Goal: Task Accomplishment & Management: Use online tool/utility

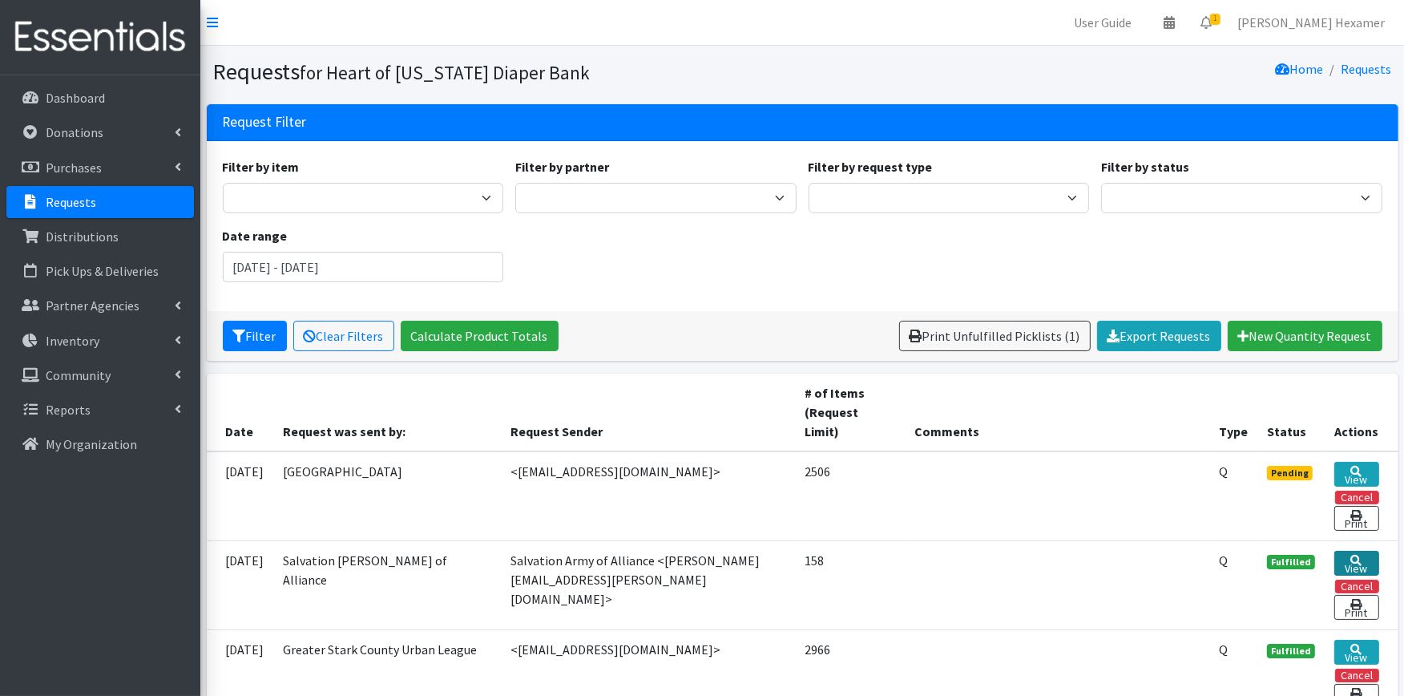
click at [1347, 551] on link "View" at bounding box center [1356, 563] width 45 height 25
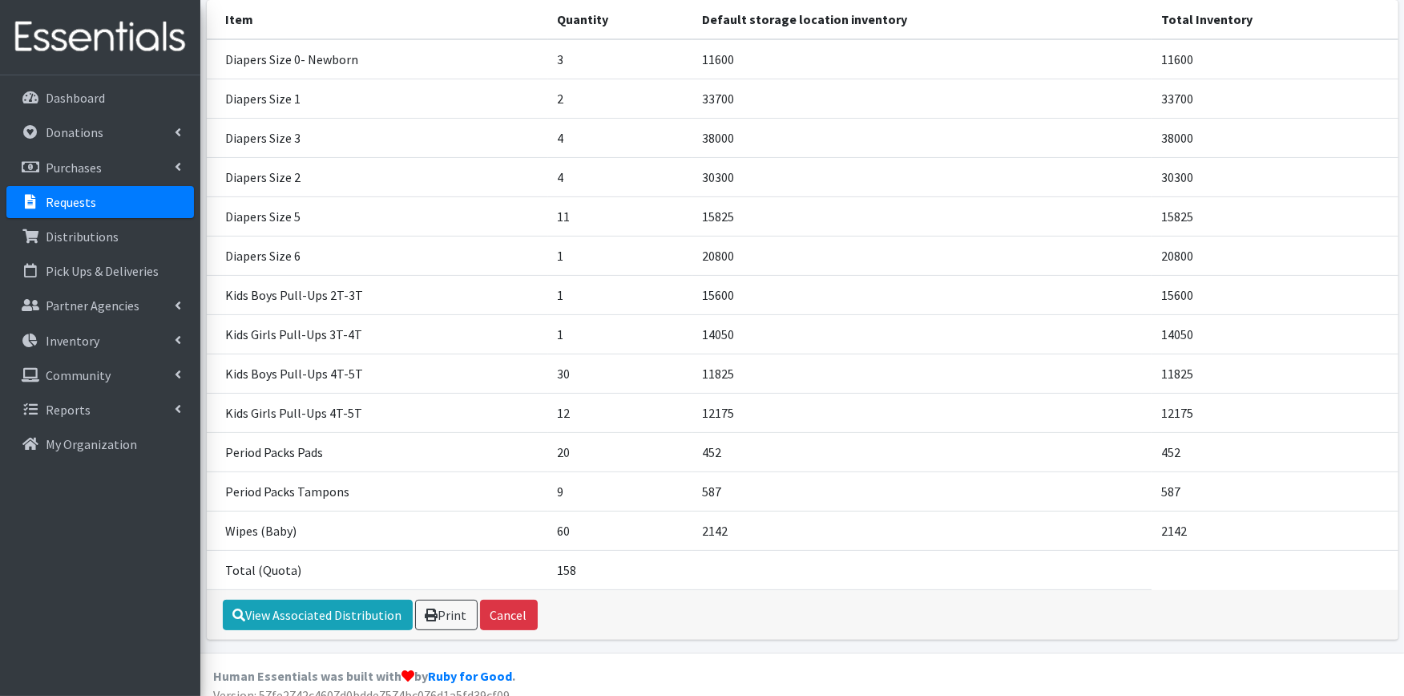
scroll to position [249, 0]
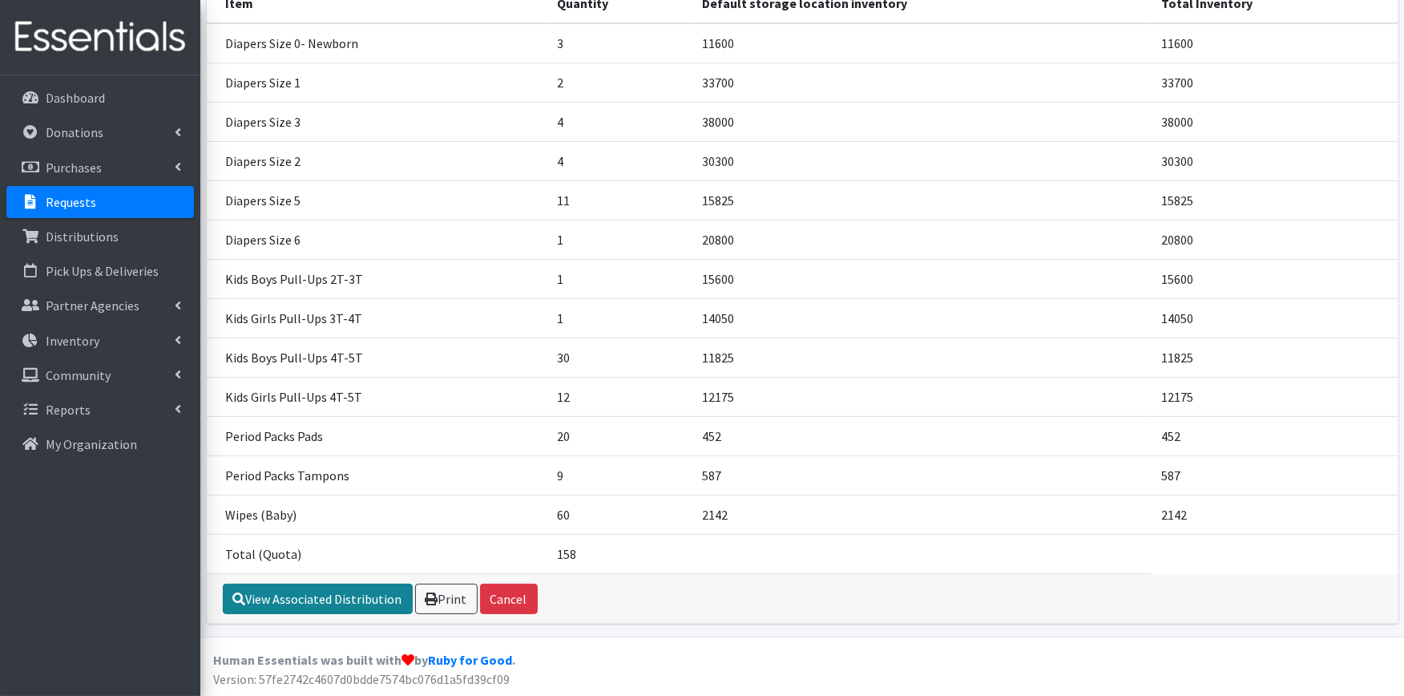
click at [298, 599] on link "View Associated Distribution" at bounding box center [318, 598] width 190 height 30
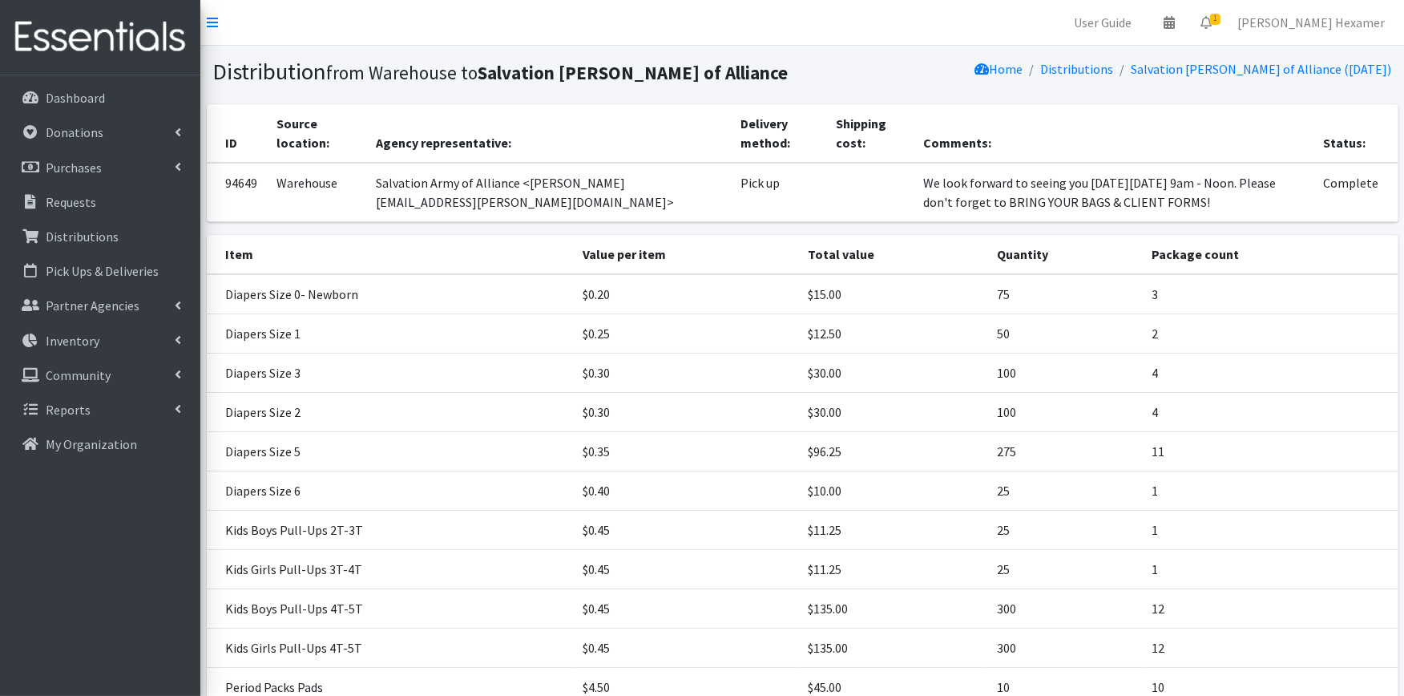
drag, startPoint x: 1155, startPoint y: 204, endPoint x: 859, endPoint y: 181, distance: 296.6
click at [859, 181] on tr "94649 Warehouse Salvation Army of Alliance <[PERSON_NAME][EMAIL_ADDRESS][PERSON…" at bounding box center [803, 192] width 1192 height 59
click at [75, 197] on p "Requests" at bounding box center [71, 202] width 50 height 16
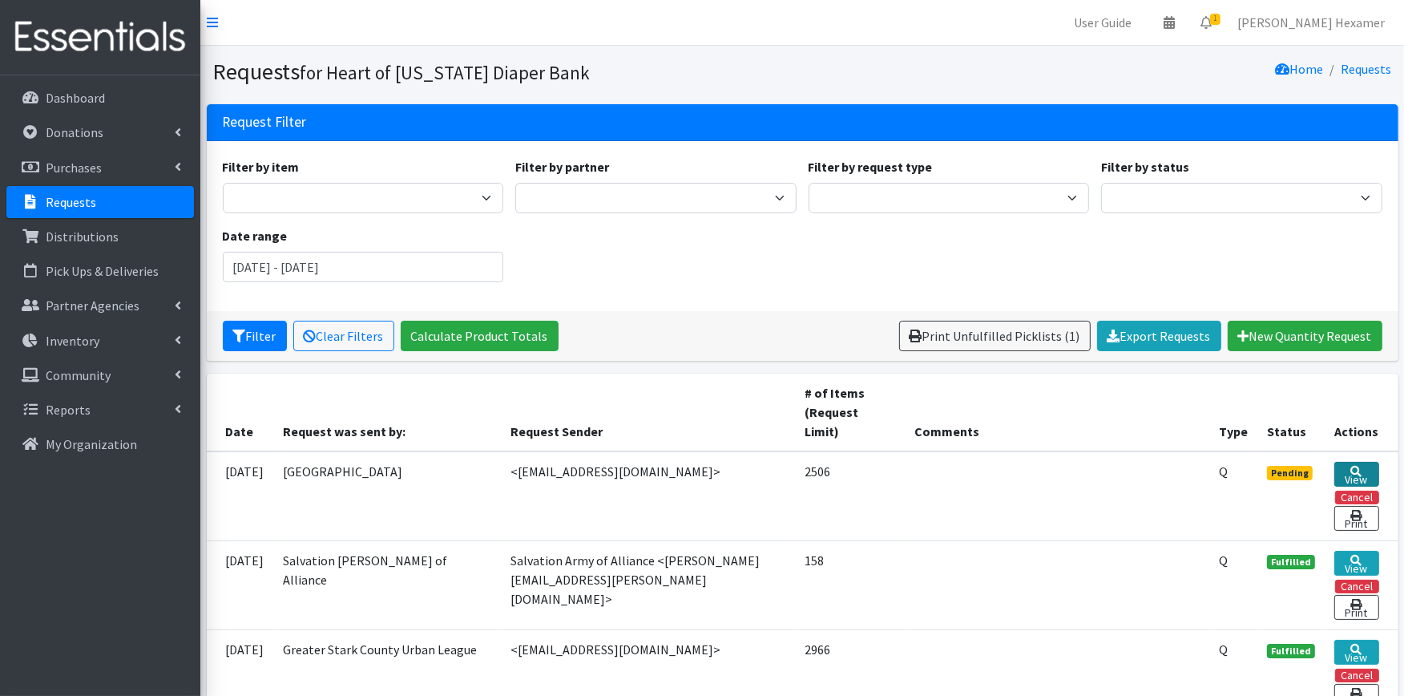
click at [1361, 466] on icon at bounding box center [1356, 471] width 11 height 11
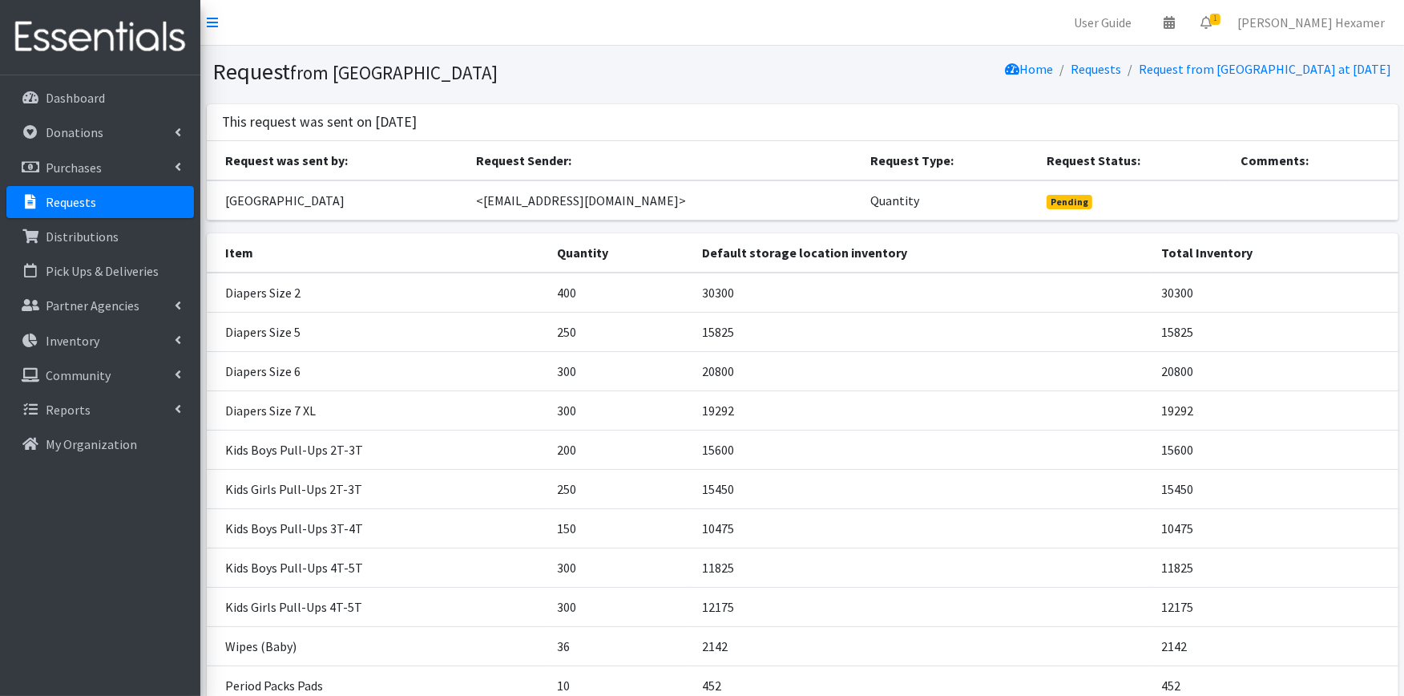
scroll to position [210, 0]
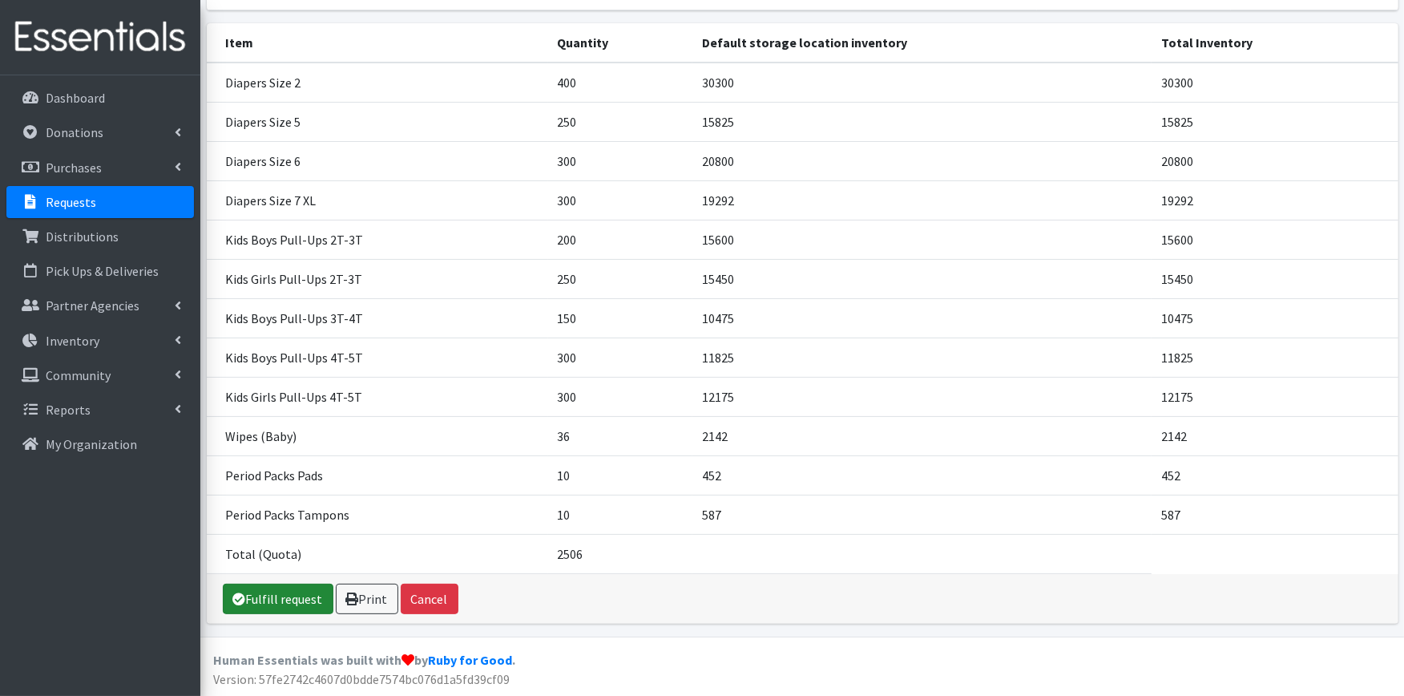
click at [289, 595] on link "Fulfill request" at bounding box center [278, 598] width 111 height 30
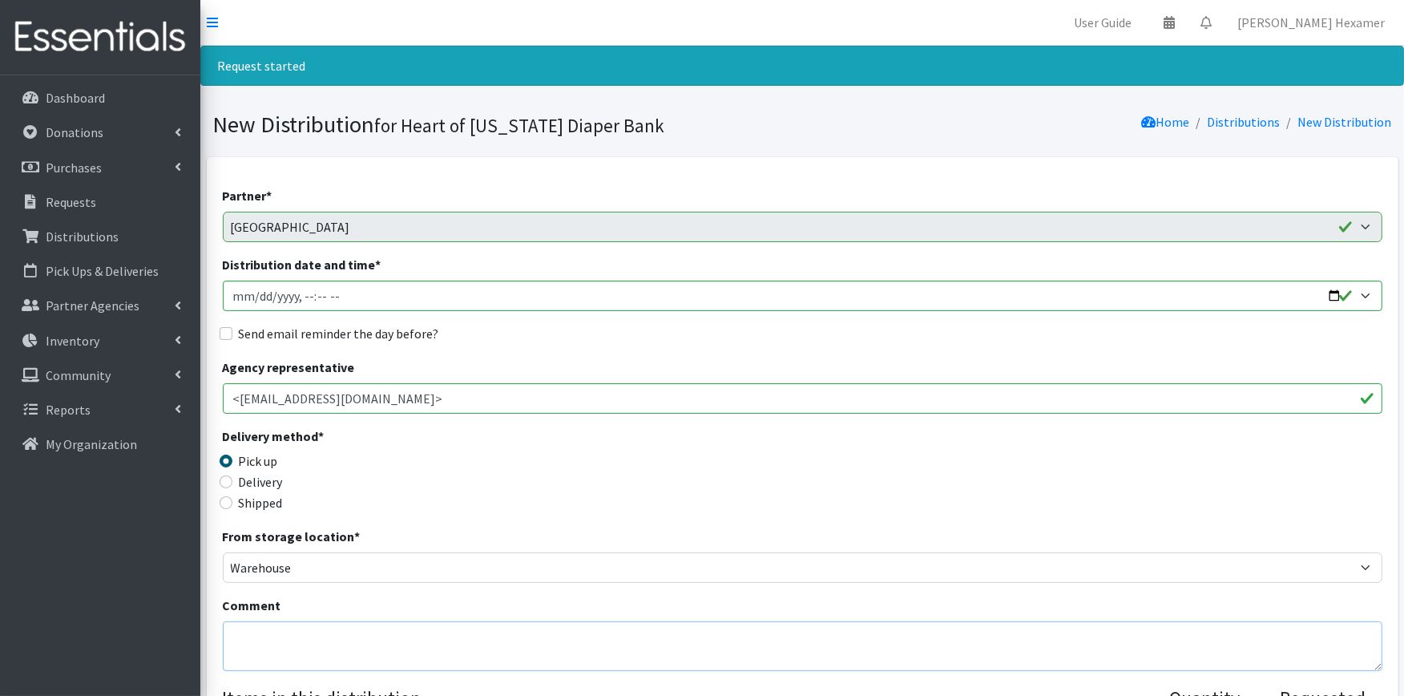
click at [248, 636] on textarea "Comment" at bounding box center [803, 646] width 1160 height 50
paste textarea "We look forward to seeing you [DATE][DATE] 9am - Noon. Please don't forget to B…"
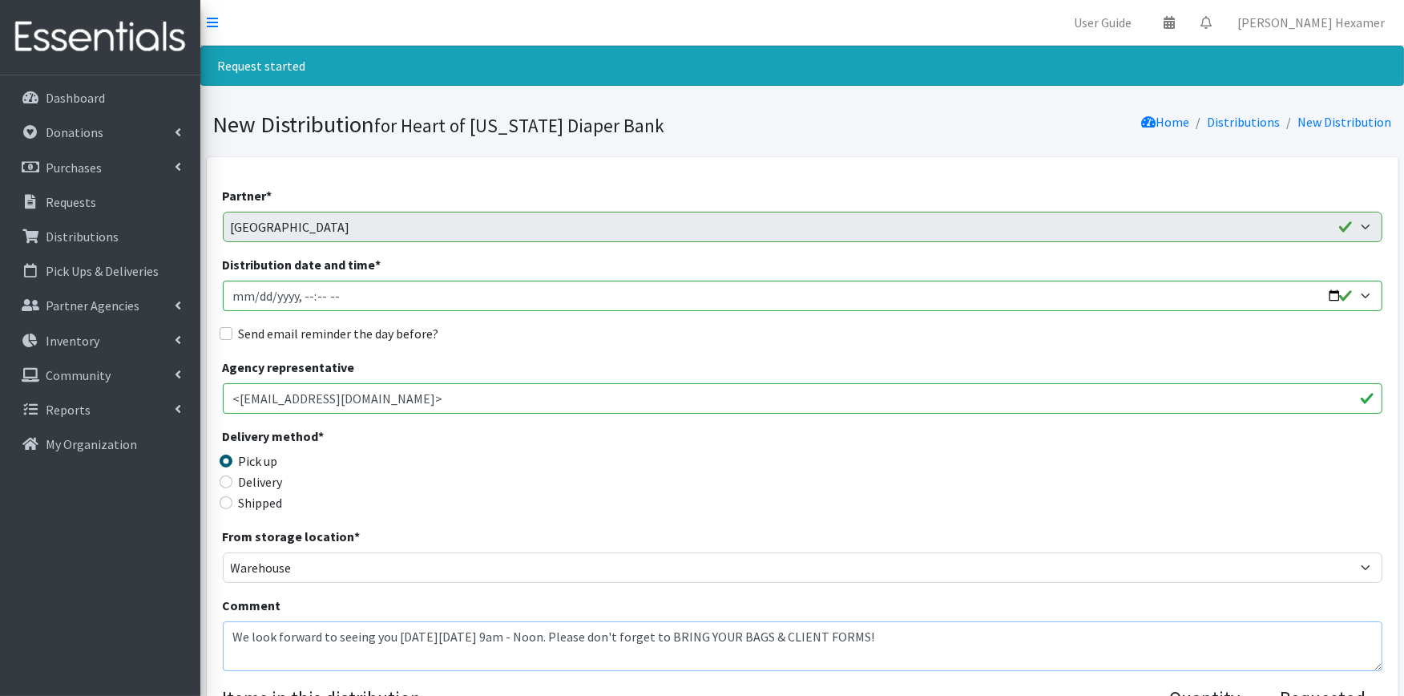
click at [250, 626] on textarea "We look forward to seeing you [DATE][DATE] 9am - Noon. Please don't forget to B…" at bounding box center [803, 646] width 1160 height 50
type textarea "We look forward to seeing you [DATE][DATE] 9am - Noon. Please don't forget to B…"
click at [748, 292] on input "Distribution date and time *" at bounding box center [803, 295] width 1160 height 30
click at [1328, 293] on input "Distribution date and time *" at bounding box center [803, 295] width 1160 height 30
type input "2025-08-26T09:00"
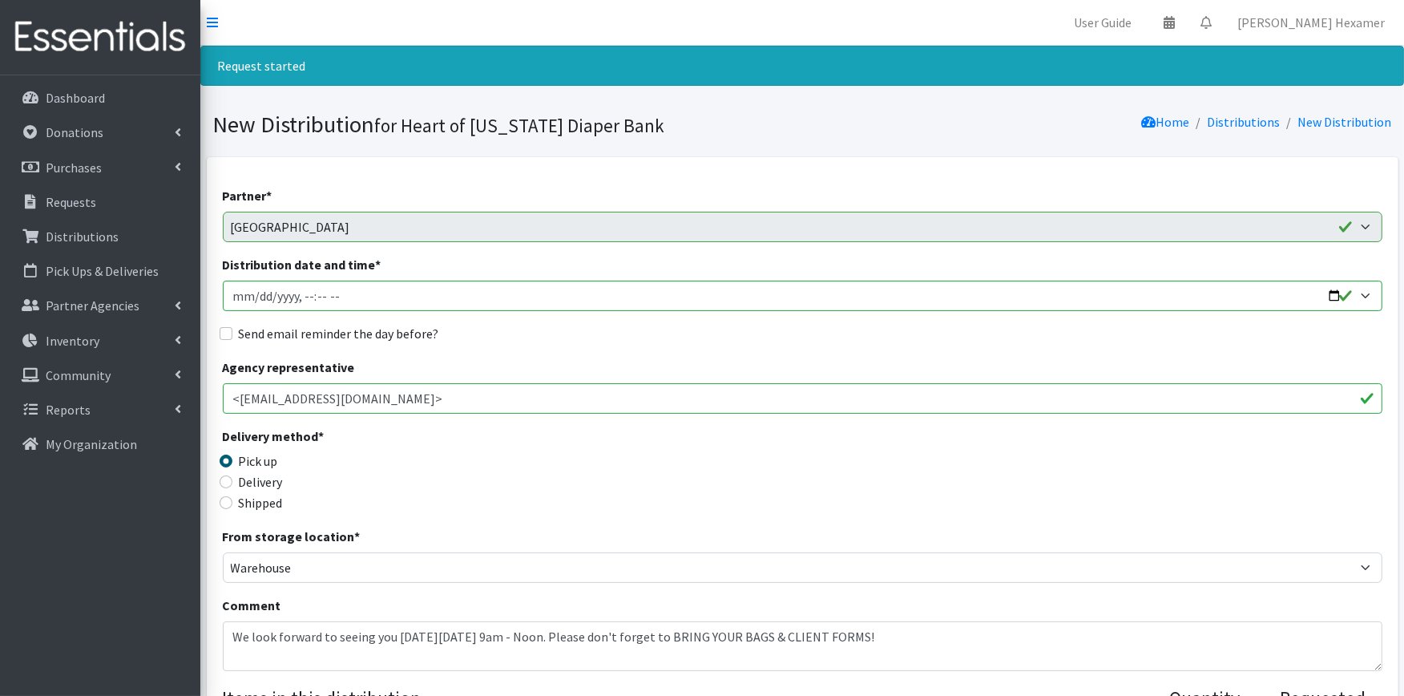
click at [292, 333] on label "Send email reminder the day before?" at bounding box center [339, 333] width 200 height 19
click at [232, 333] on input "Send email reminder the day before?" at bounding box center [226, 333] width 13 height 13
checkbox input "true"
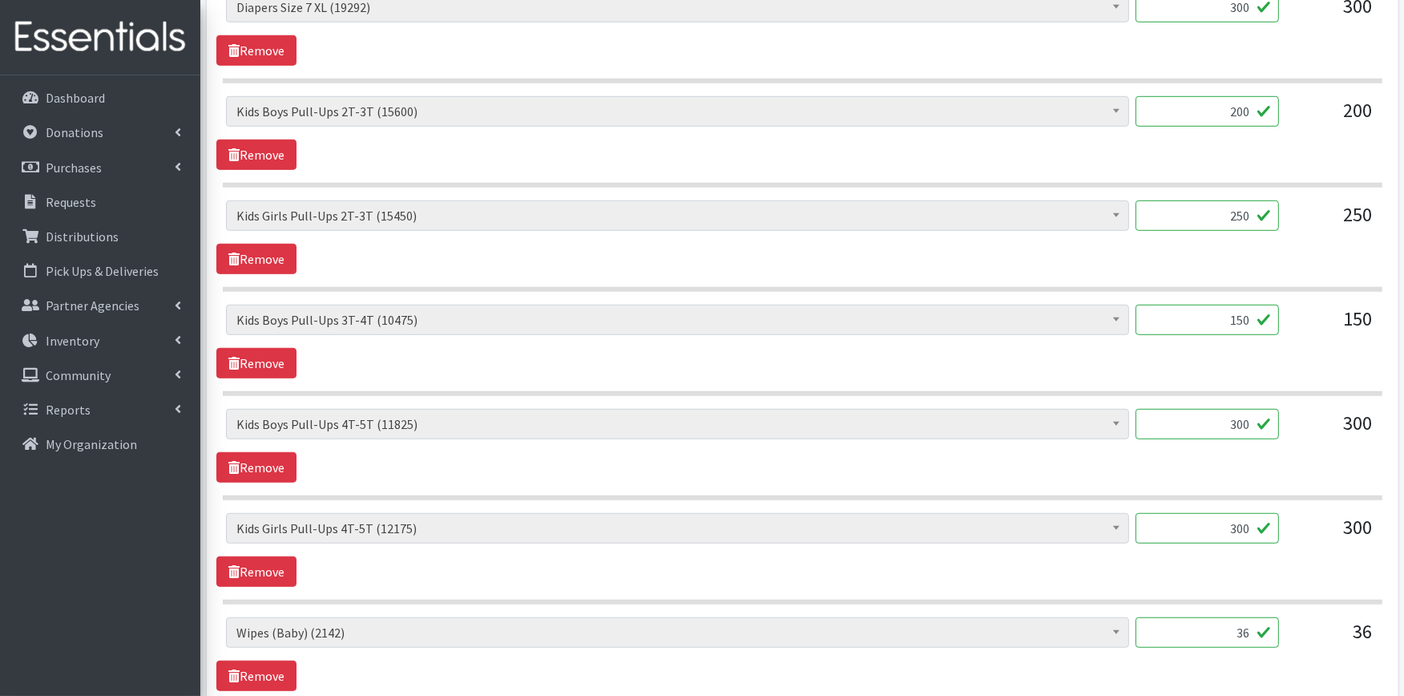
scroll to position [1499, 0]
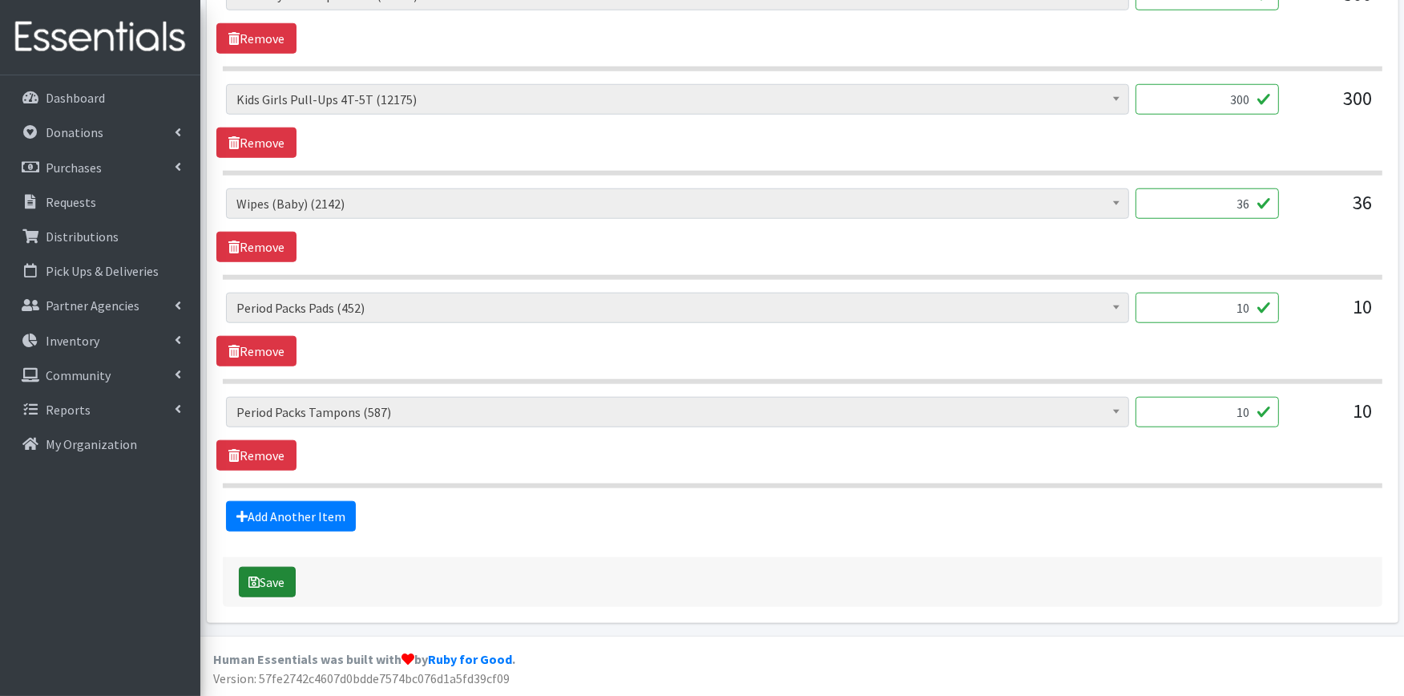
click at [275, 585] on button "Save" at bounding box center [267, 582] width 57 height 30
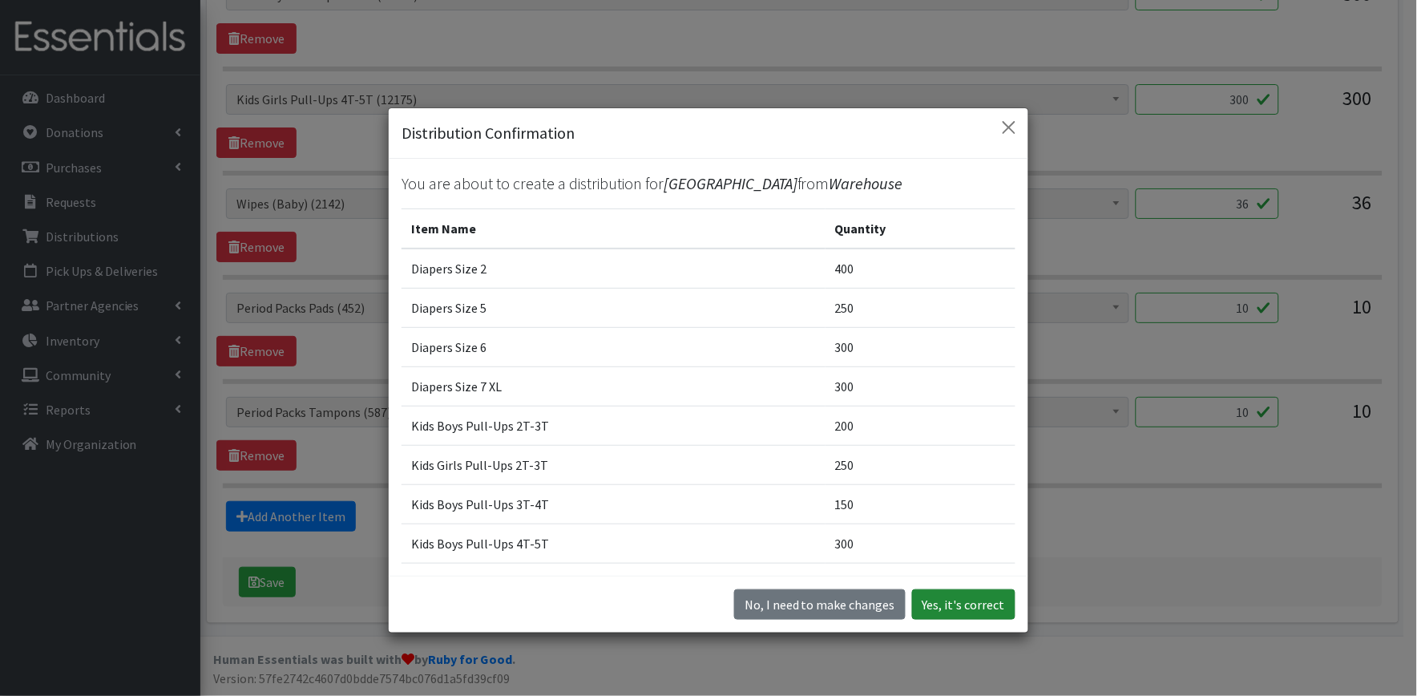
click at [939, 603] on button "Yes, it's correct" at bounding box center [963, 604] width 103 height 30
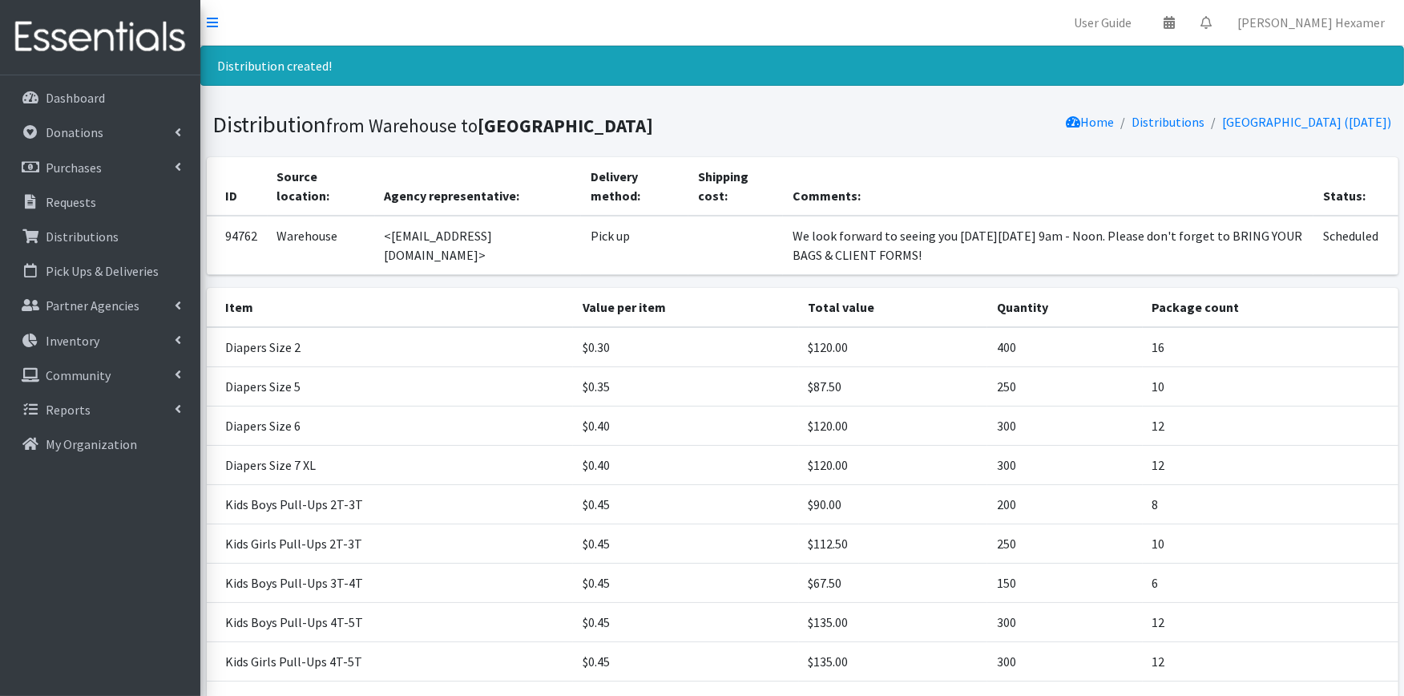
scroll to position [264, 0]
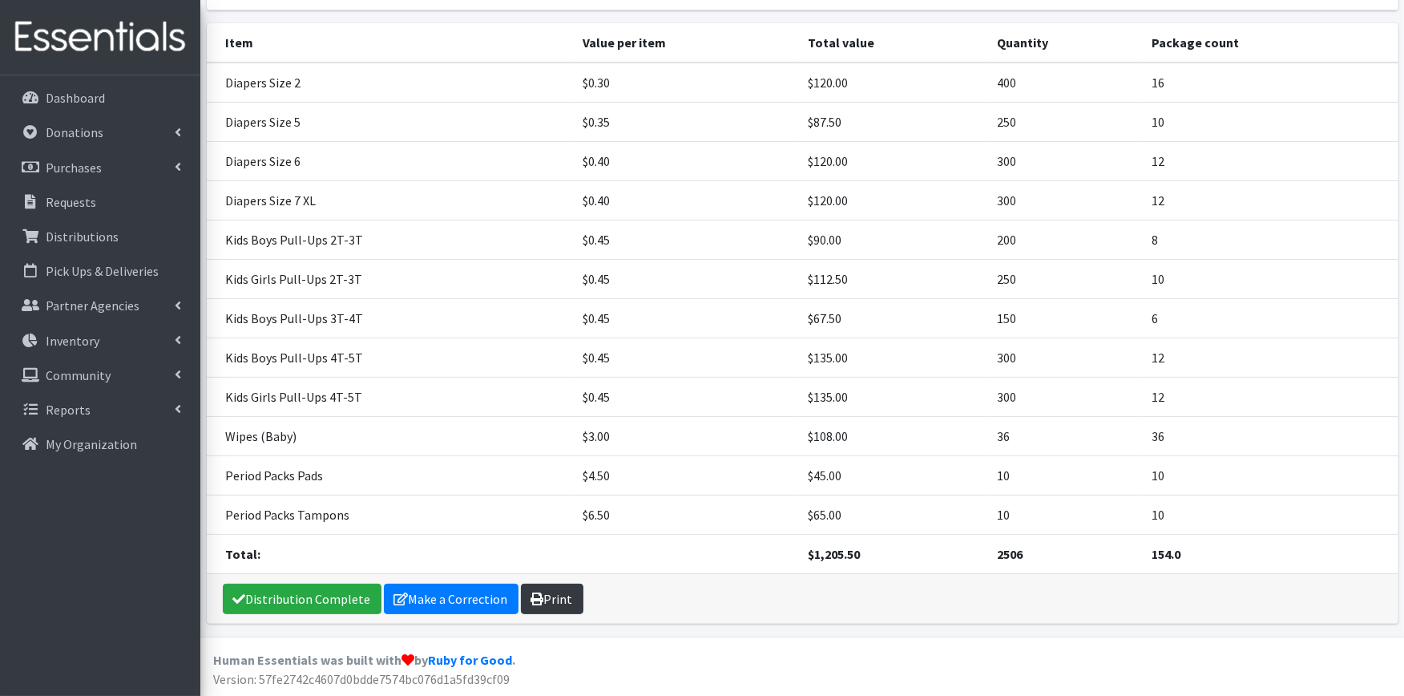
click at [575, 602] on link "Print" at bounding box center [552, 598] width 63 height 30
click at [335, 594] on link "Distribution Complete" at bounding box center [302, 598] width 159 height 30
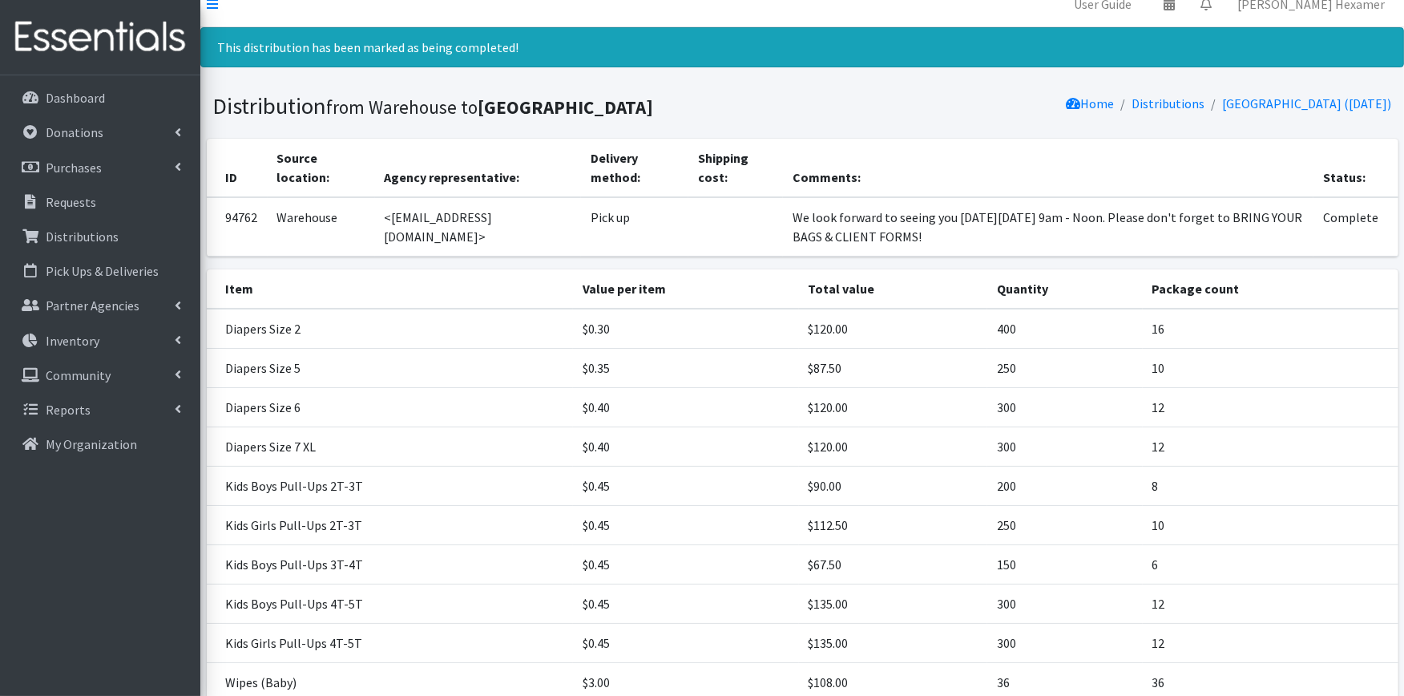
scroll to position [0, 0]
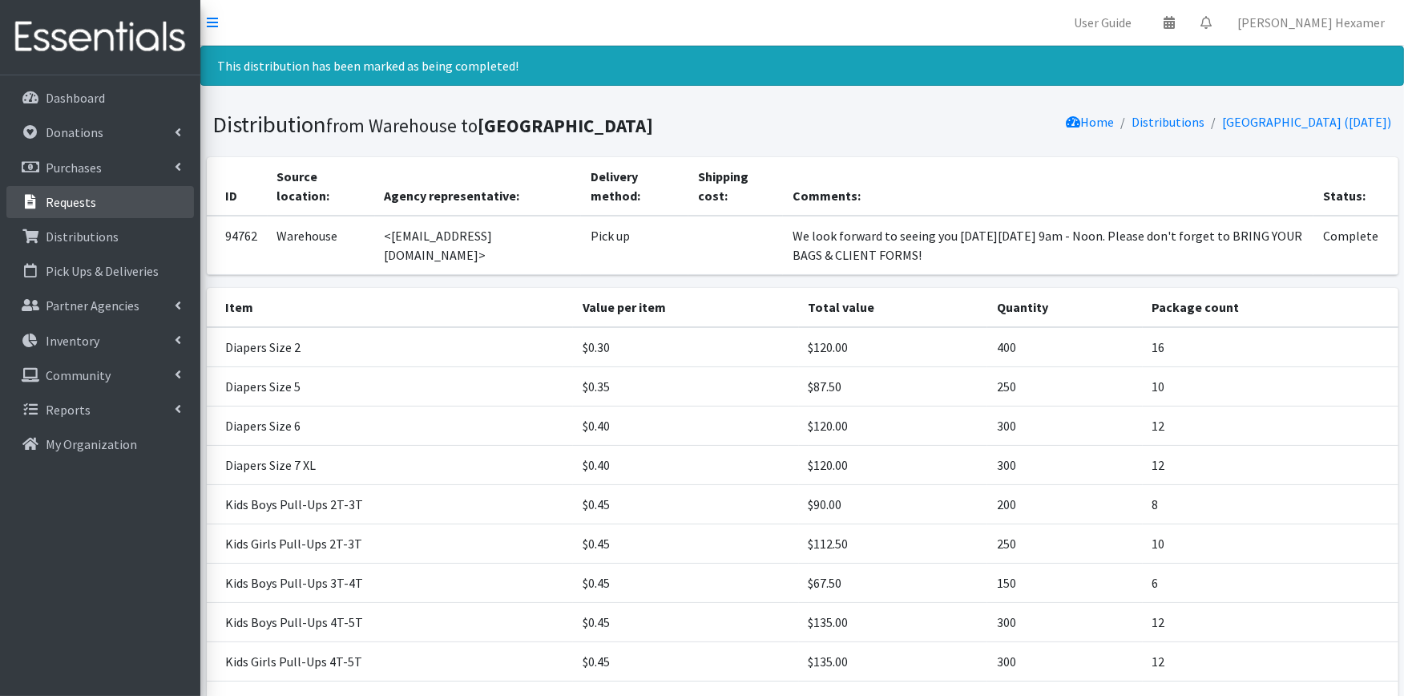
click at [99, 198] on link "Requests" at bounding box center [100, 202] width 188 height 32
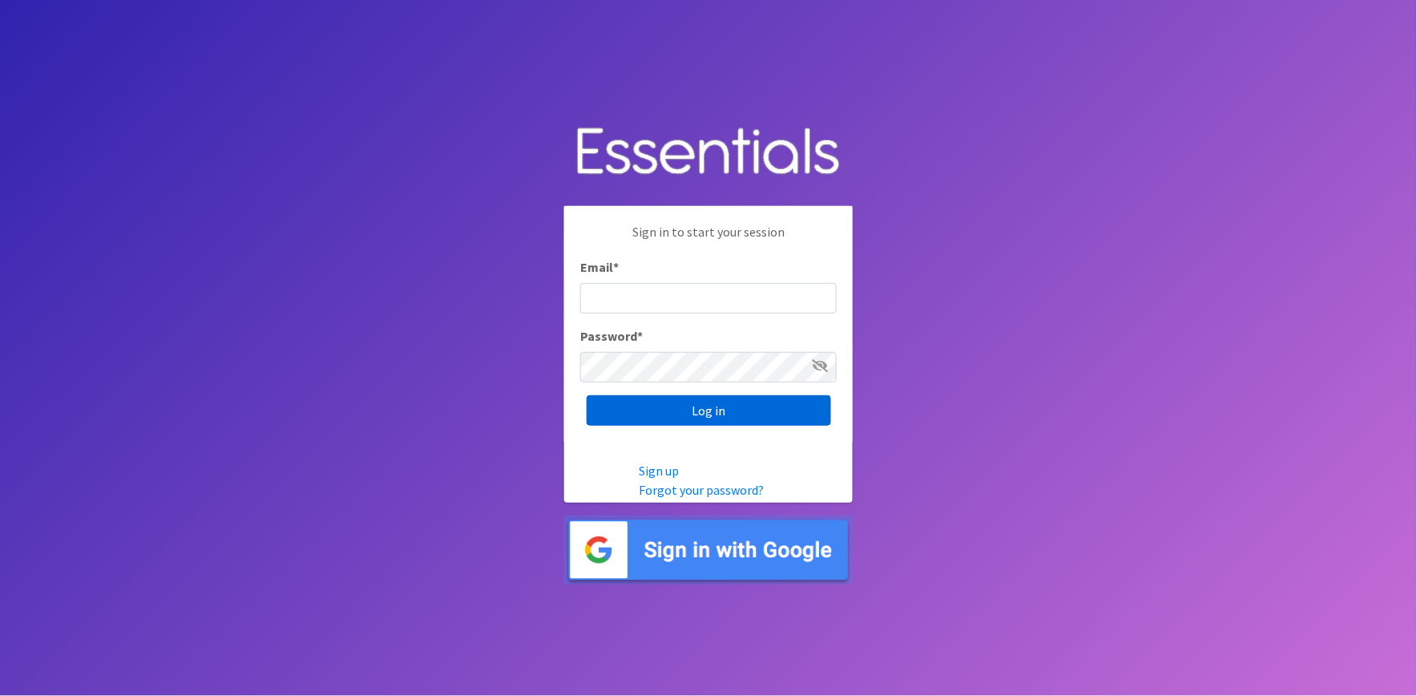
type input "shannon@HeartofOhiodiaperbank.org"
drag, startPoint x: 635, startPoint y: 415, endPoint x: 623, endPoint y: 410, distance: 12.9
click at [632, 414] on input "Log in" at bounding box center [709, 410] width 244 height 30
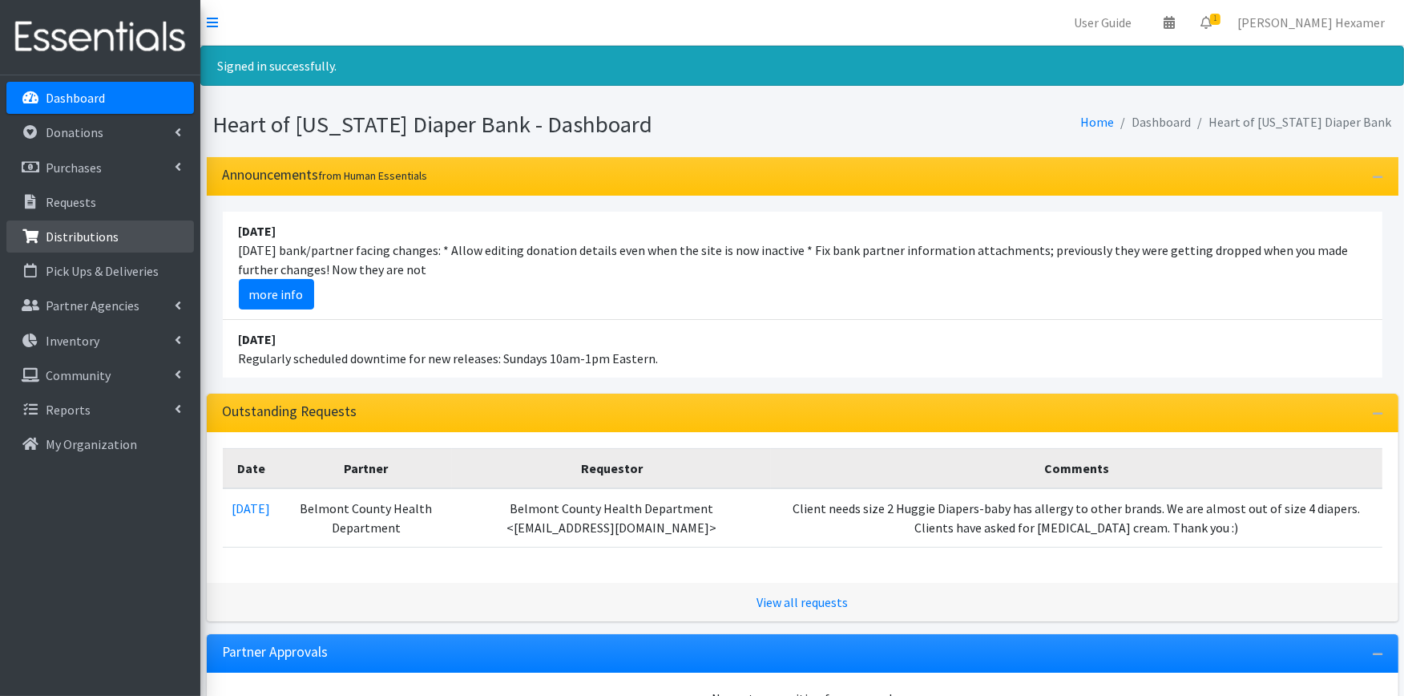
click at [88, 230] on p "Distributions" at bounding box center [82, 236] width 73 height 16
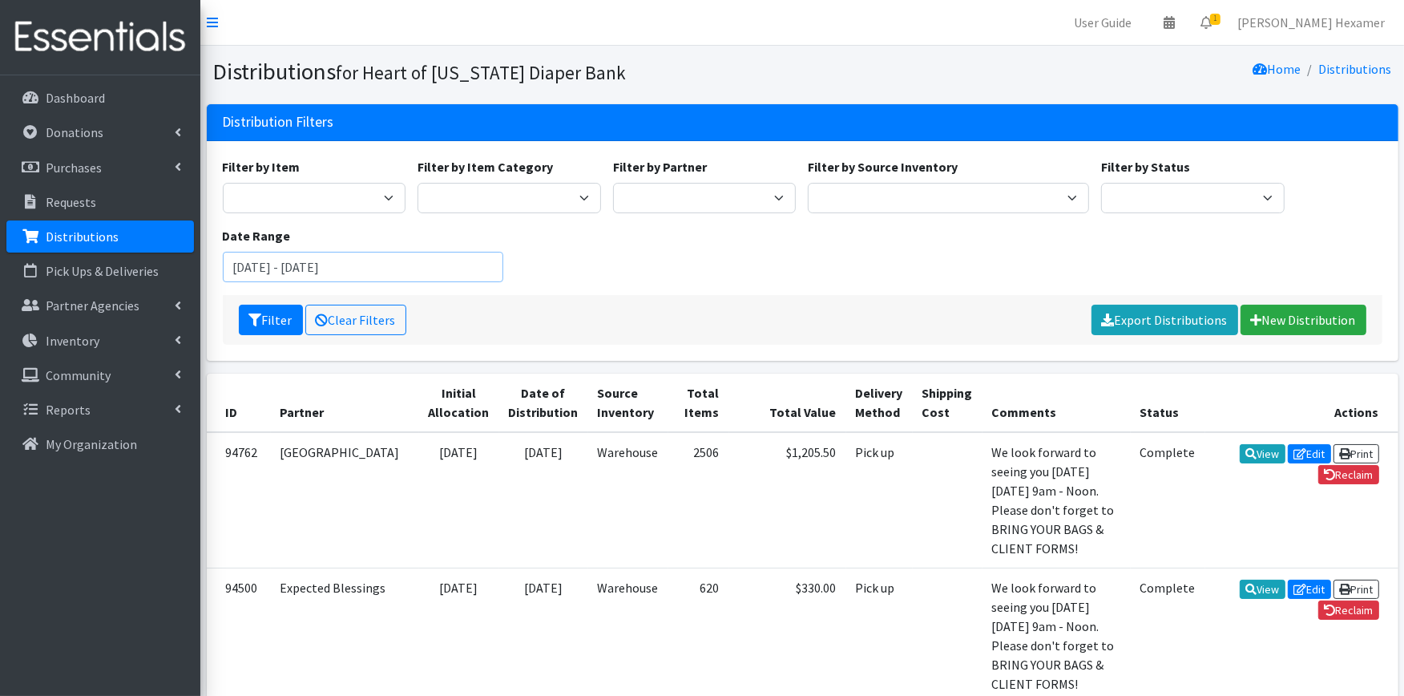
click at [365, 260] on input "[DATE] - [DATE]" at bounding box center [363, 267] width 281 height 30
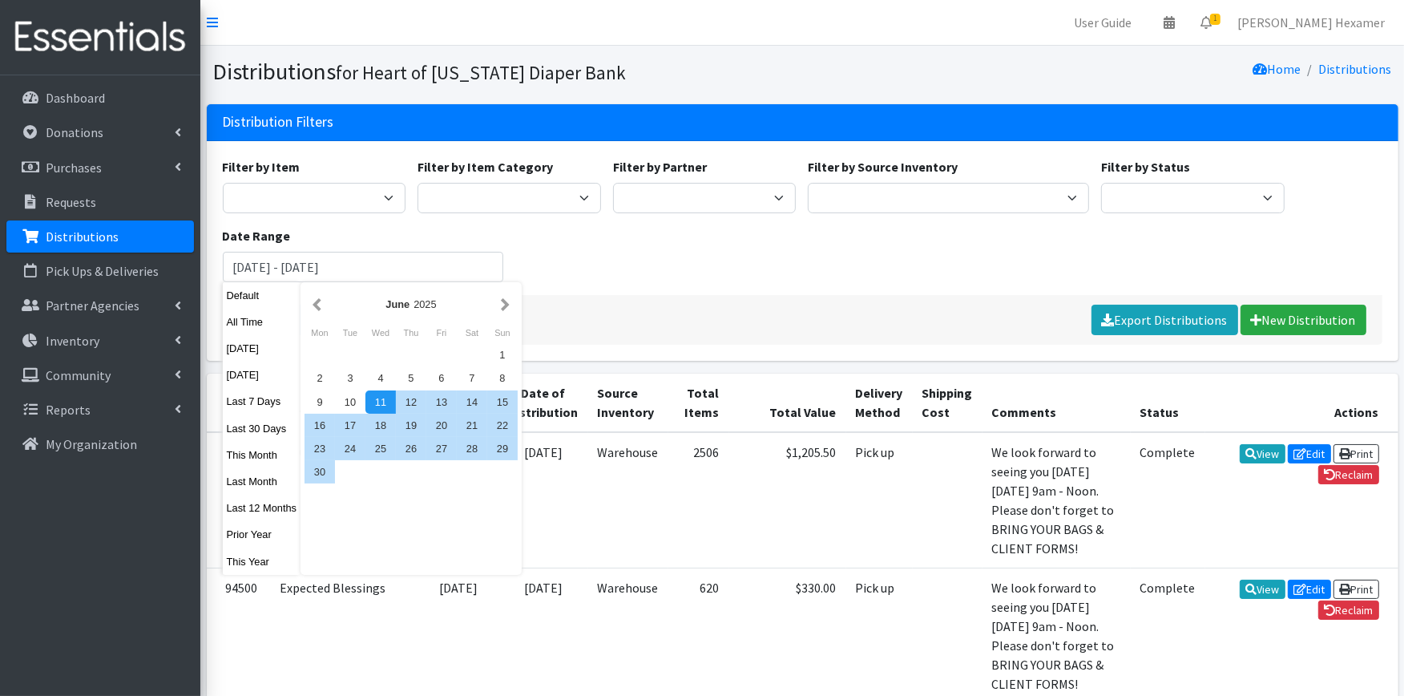
click at [854, 263] on div "Filter by Item Adult Large Adult Medium Adult Small Adult X Large Adult X-Small…" at bounding box center [802, 226] width 1172 height 138
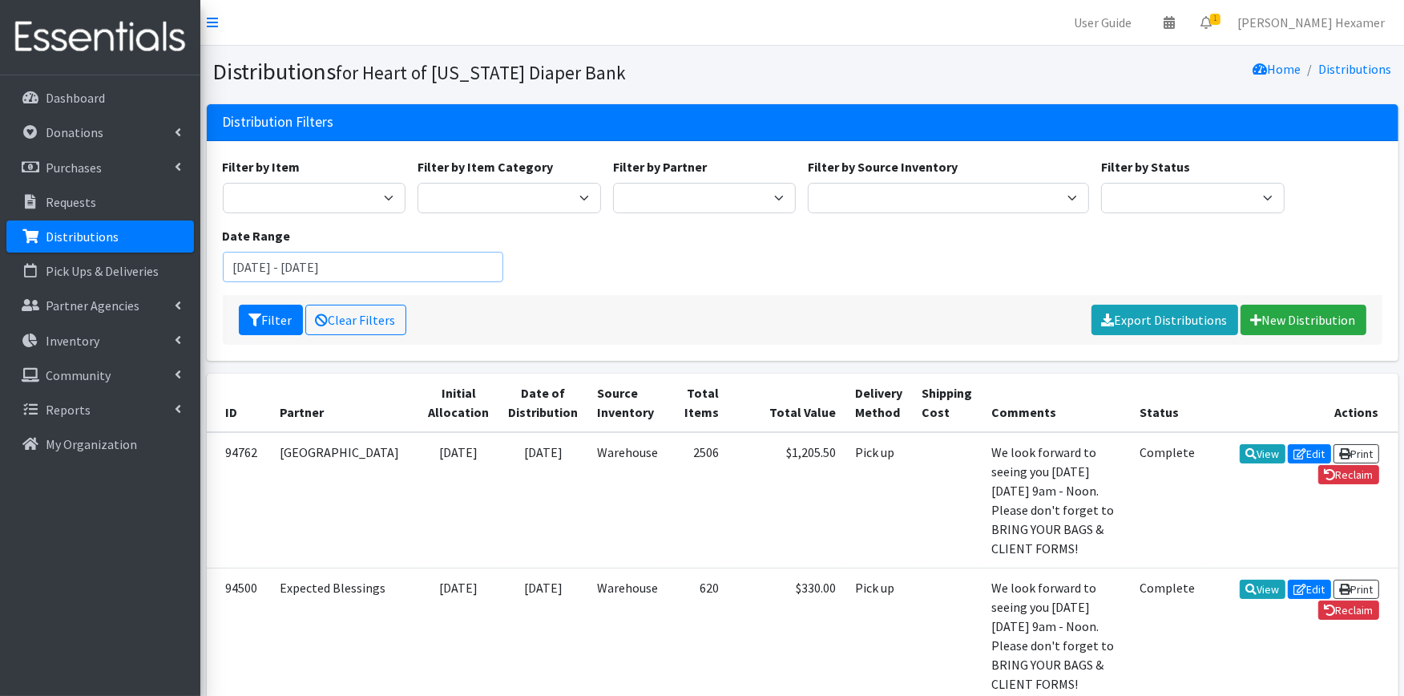
click at [454, 271] on input "[DATE] - [DATE]" at bounding box center [363, 267] width 281 height 30
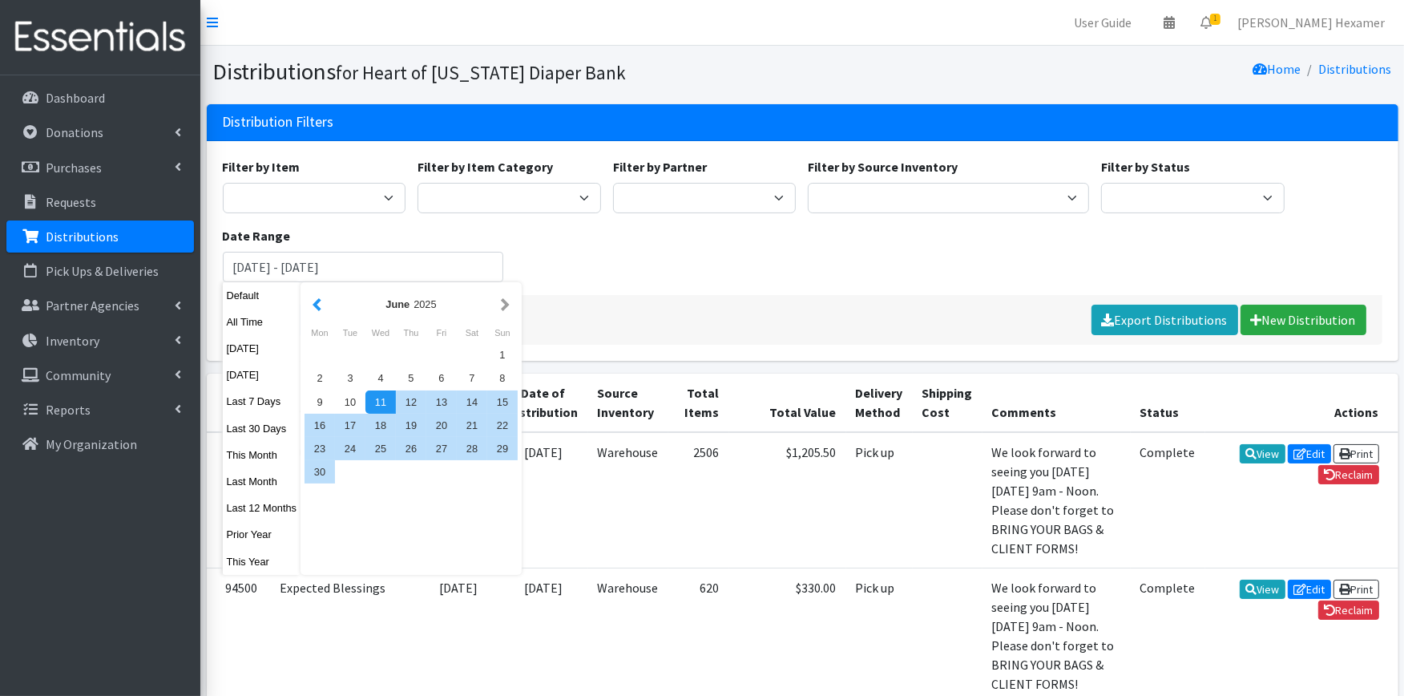
click at [311, 307] on button "button" at bounding box center [317, 304] width 17 height 20
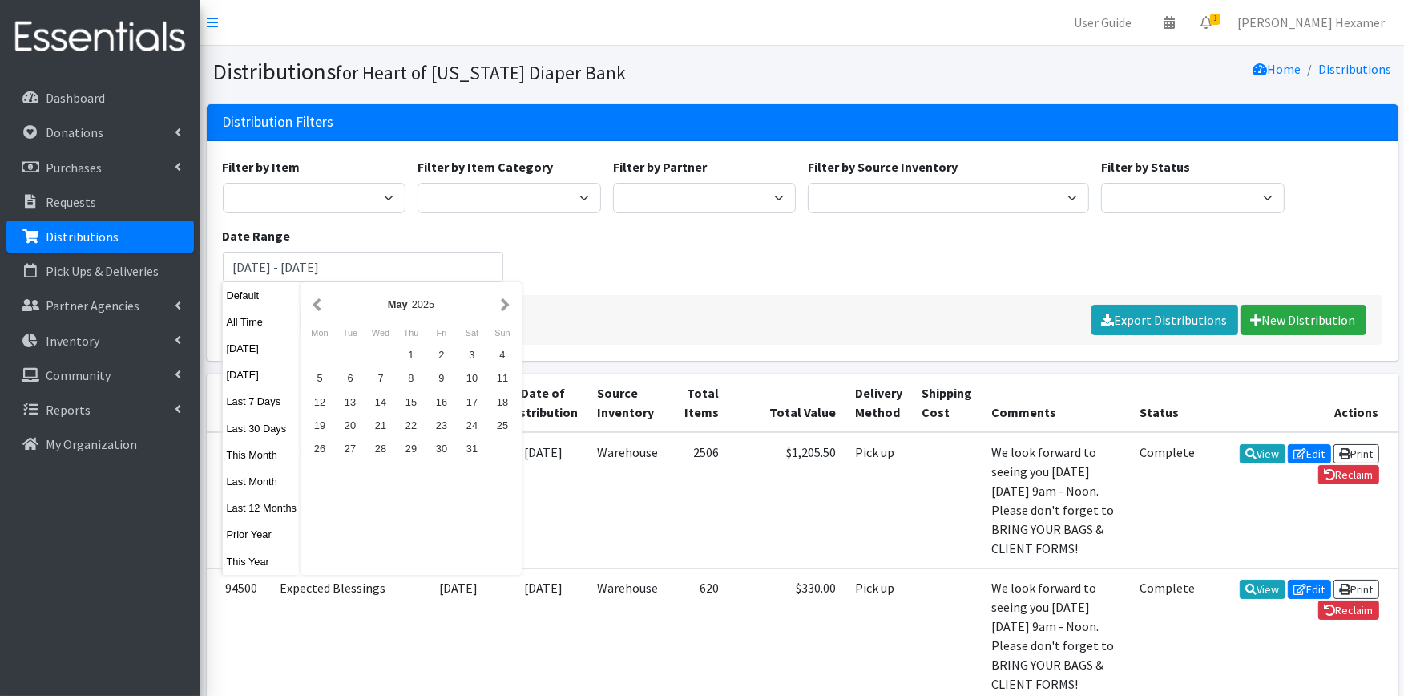
click at [311, 307] on button "button" at bounding box center [317, 304] width 17 height 20
click at [313, 308] on button "button" at bounding box center [317, 304] width 17 height 20
click at [381, 353] on div "1" at bounding box center [380, 354] width 30 height 23
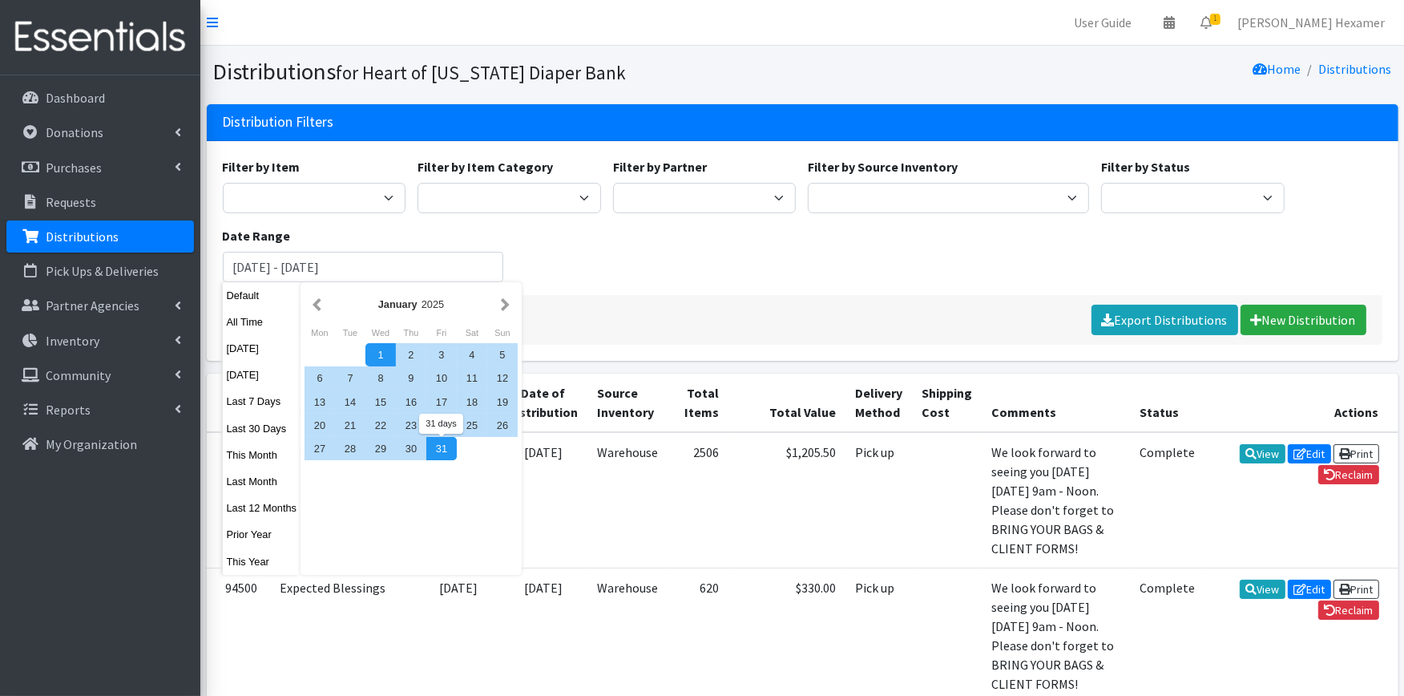
click at [439, 454] on div "31" at bounding box center [441, 448] width 30 height 23
type input "[DATE] - [DATE]"
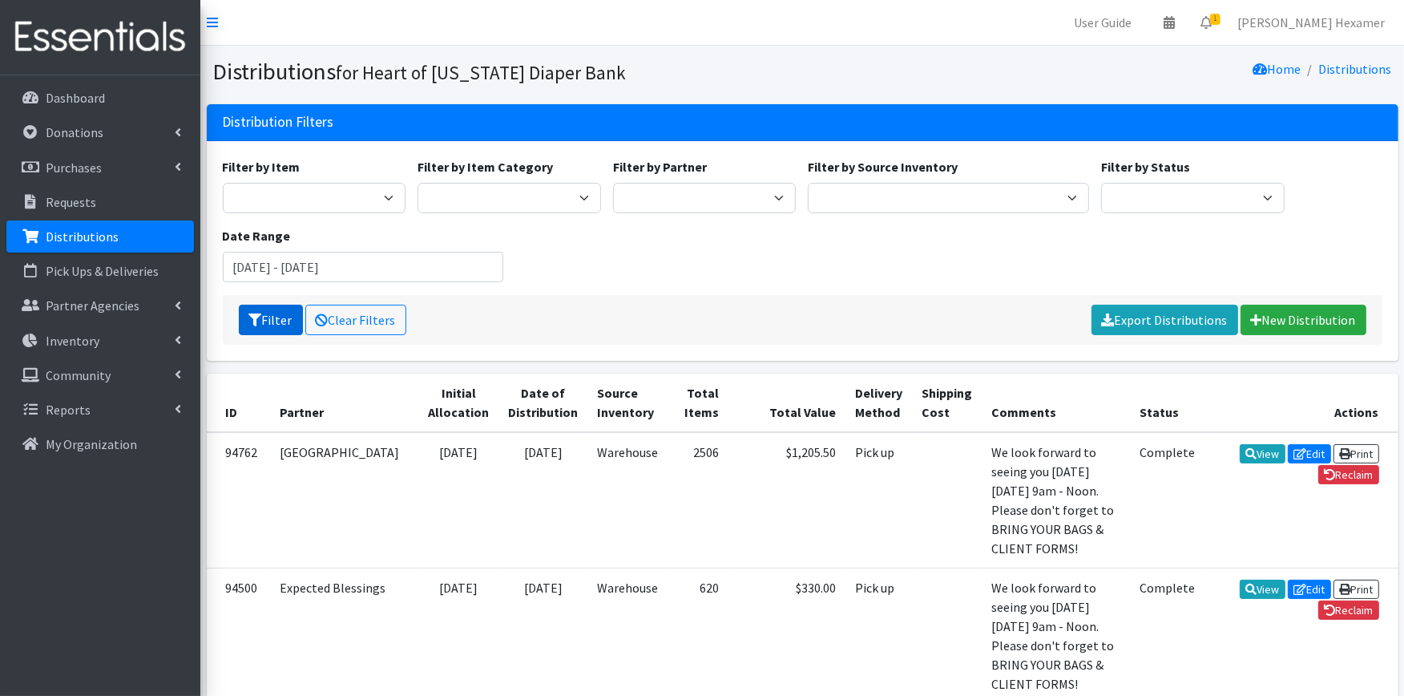
click at [292, 319] on button "Filter" at bounding box center [271, 320] width 64 height 30
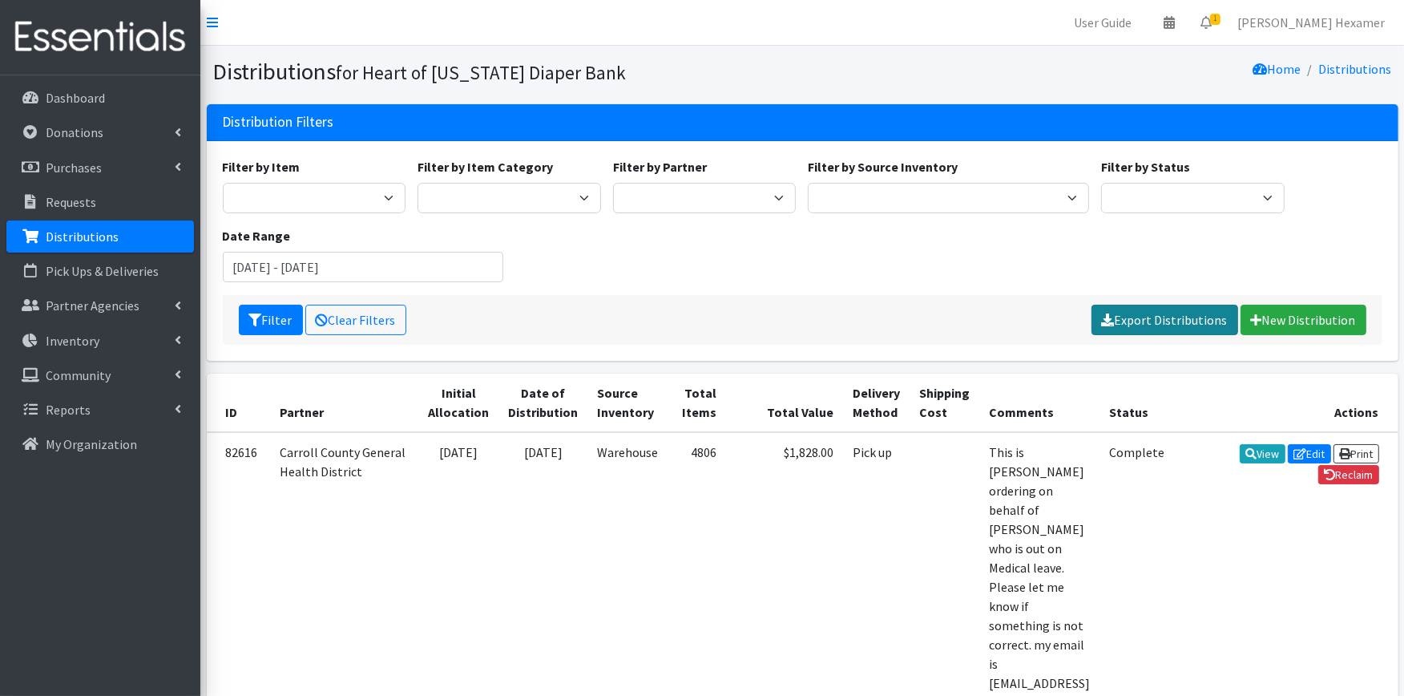
click at [1162, 324] on link "Export Distributions" at bounding box center [1165, 320] width 147 height 30
